Goal: Information Seeking & Learning: Learn about a topic

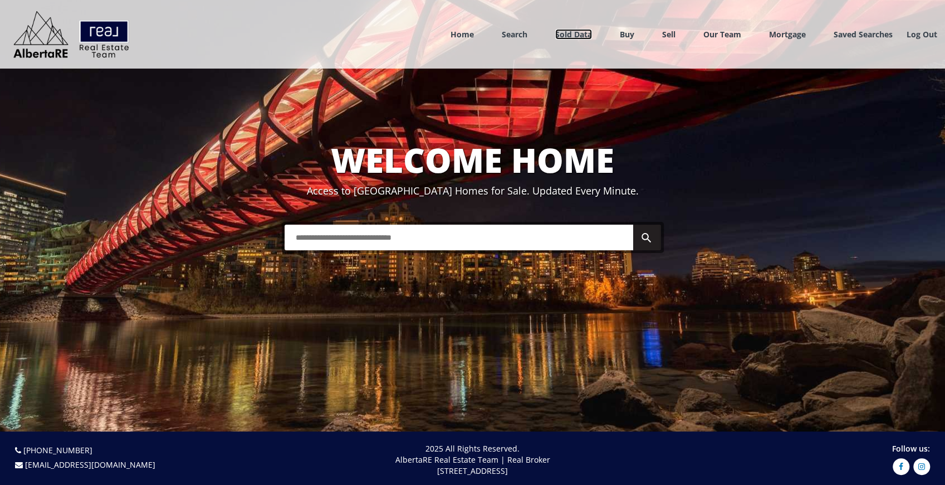
click at [576, 30] on link "Sold Data" at bounding box center [573, 34] width 37 height 11
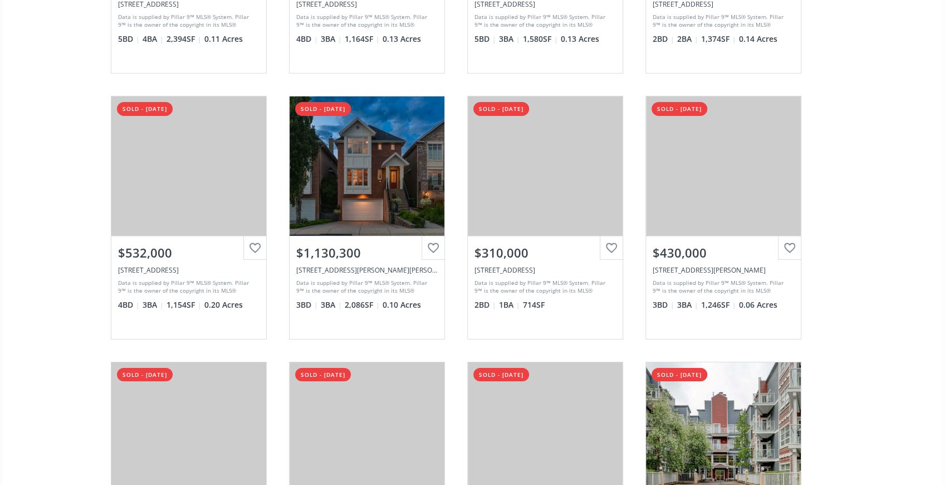
scroll to position [2451, 0]
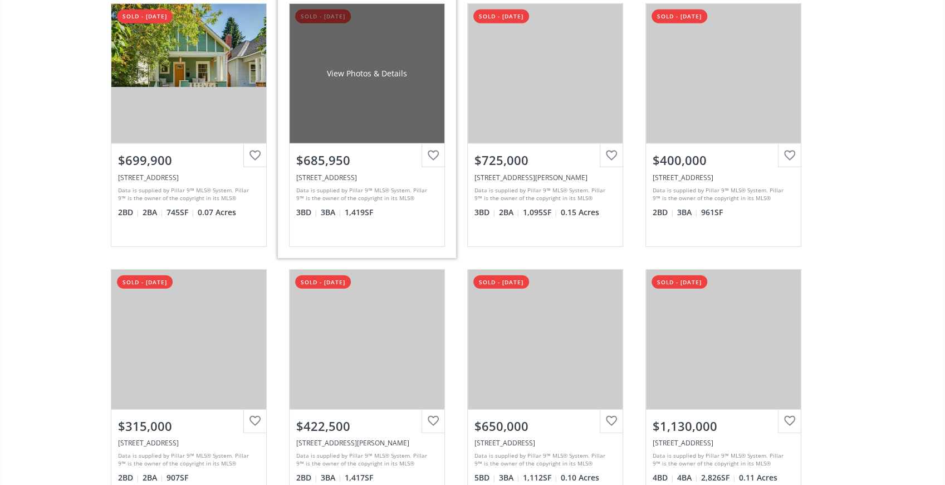
scroll to position [4902, 0]
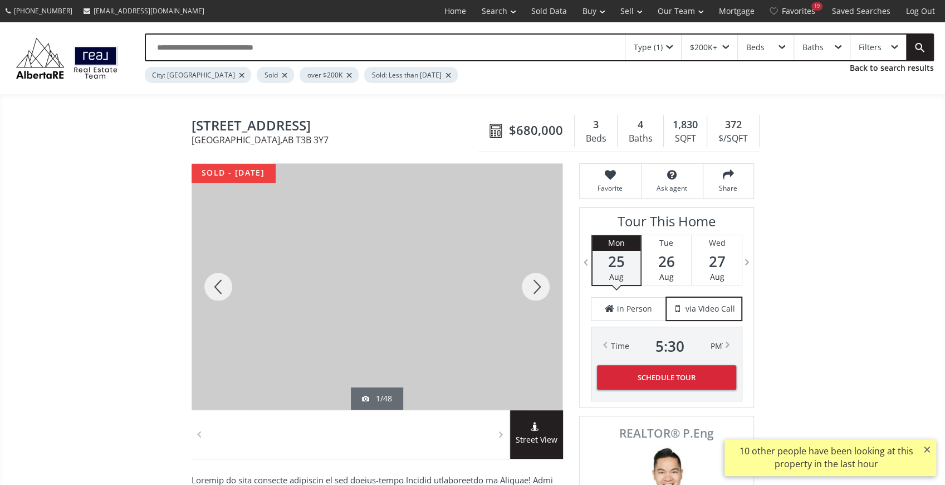
click at [213, 284] on div at bounding box center [218, 287] width 53 height 246
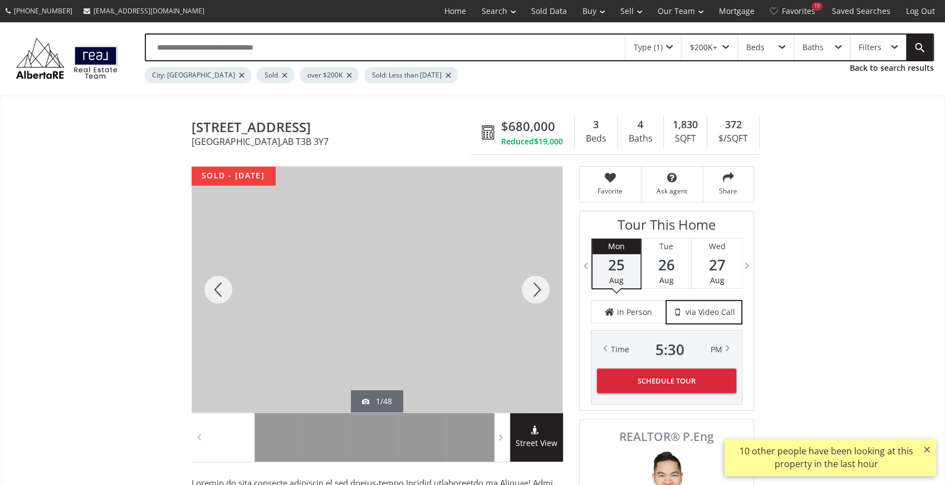
click at [213, 284] on div at bounding box center [218, 290] width 53 height 246
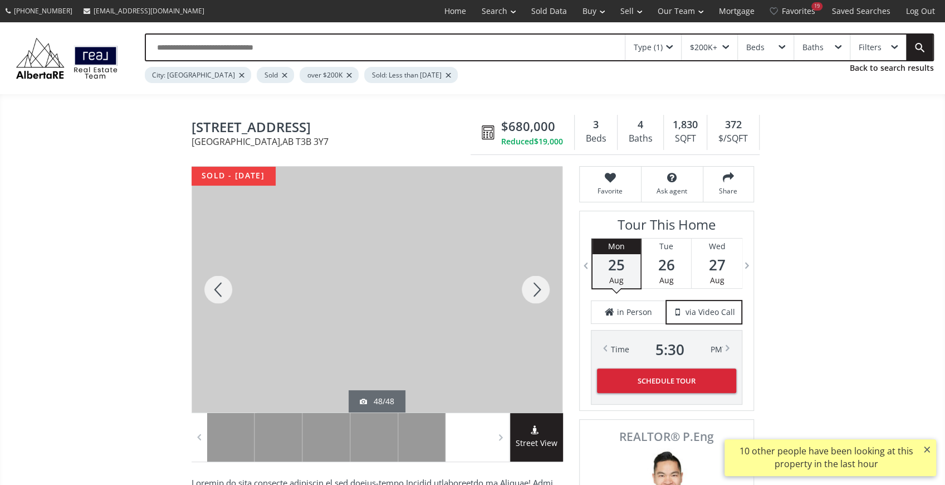
click at [214, 285] on div at bounding box center [218, 290] width 53 height 246
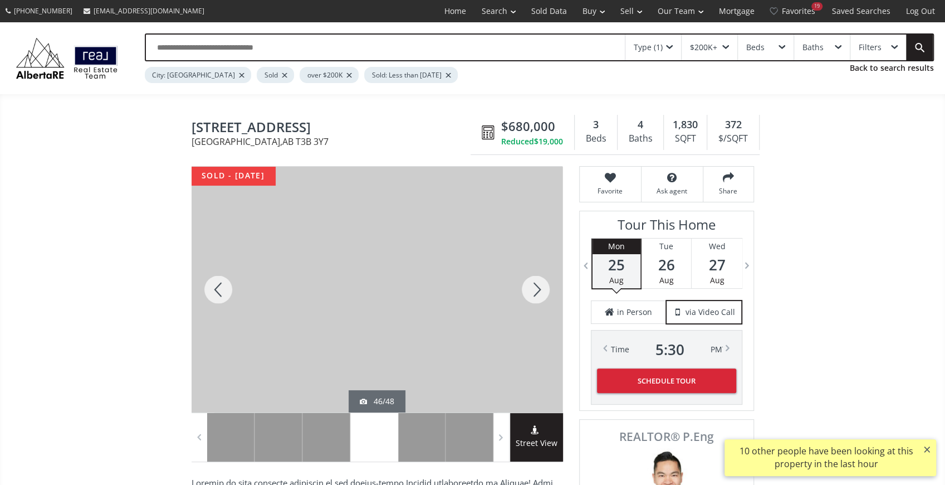
click at [214, 285] on div at bounding box center [218, 290] width 53 height 246
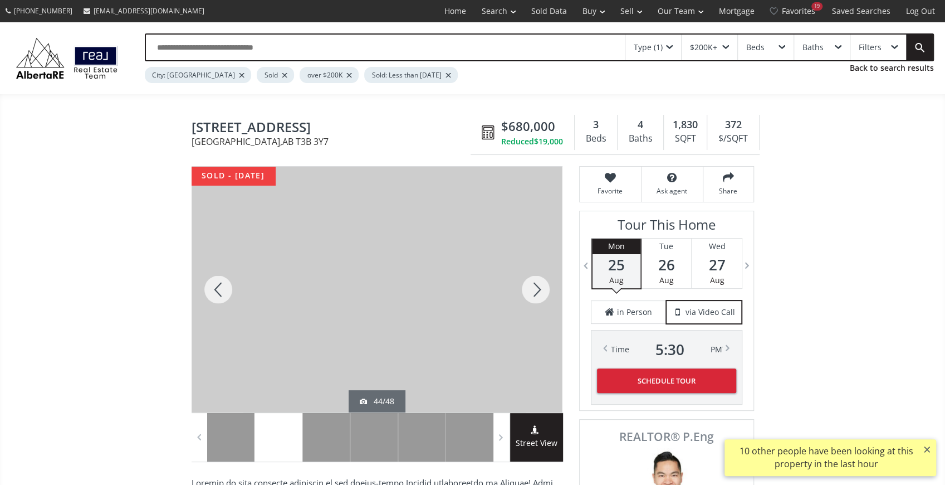
click at [214, 285] on div at bounding box center [218, 290] width 53 height 246
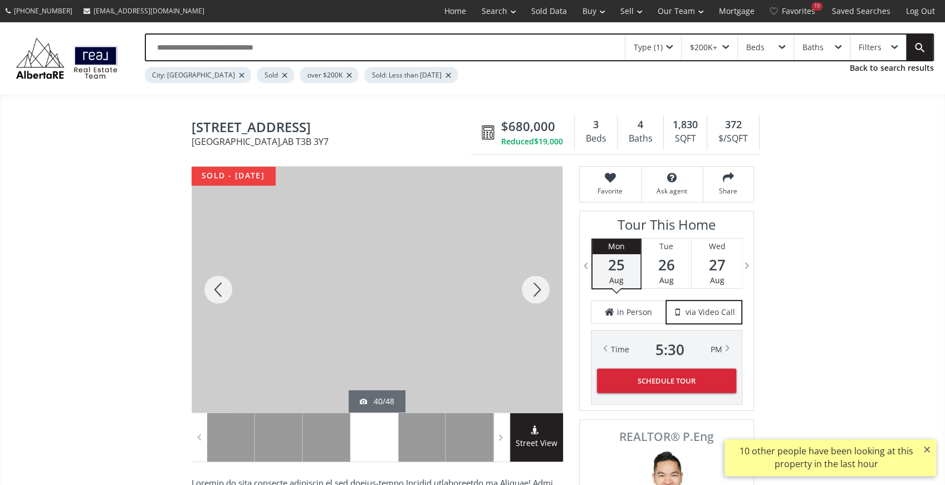
click at [214, 285] on div at bounding box center [218, 290] width 53 height 246
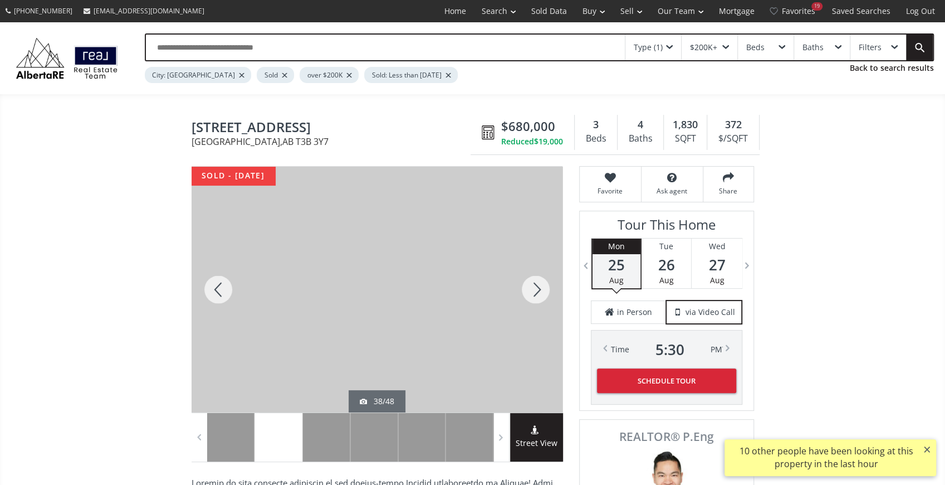
click at [214, 285] on div at bounding box center [218, 290] width 53 height 246
